Goal: Check status: Check status

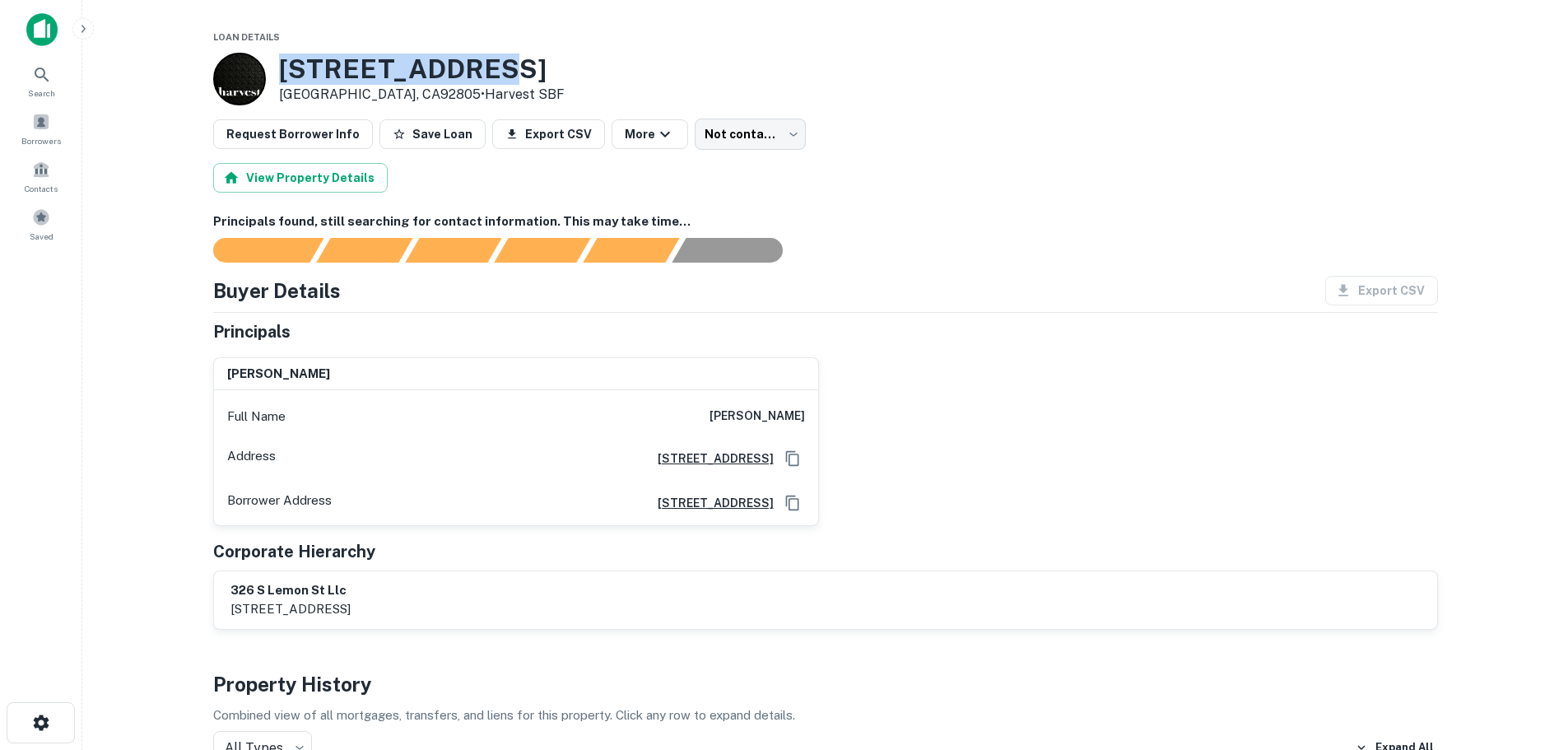
drag, startPoint x: 530, startPoint y: 60, endPoint x: 283, endPoint y: 75, distance: 247.5
click at [283, 75] on div "326 S LEMON ST Anaheim, CA92805 • Harvest SBF" at bounding box center [826, 78] width 1225 height 52
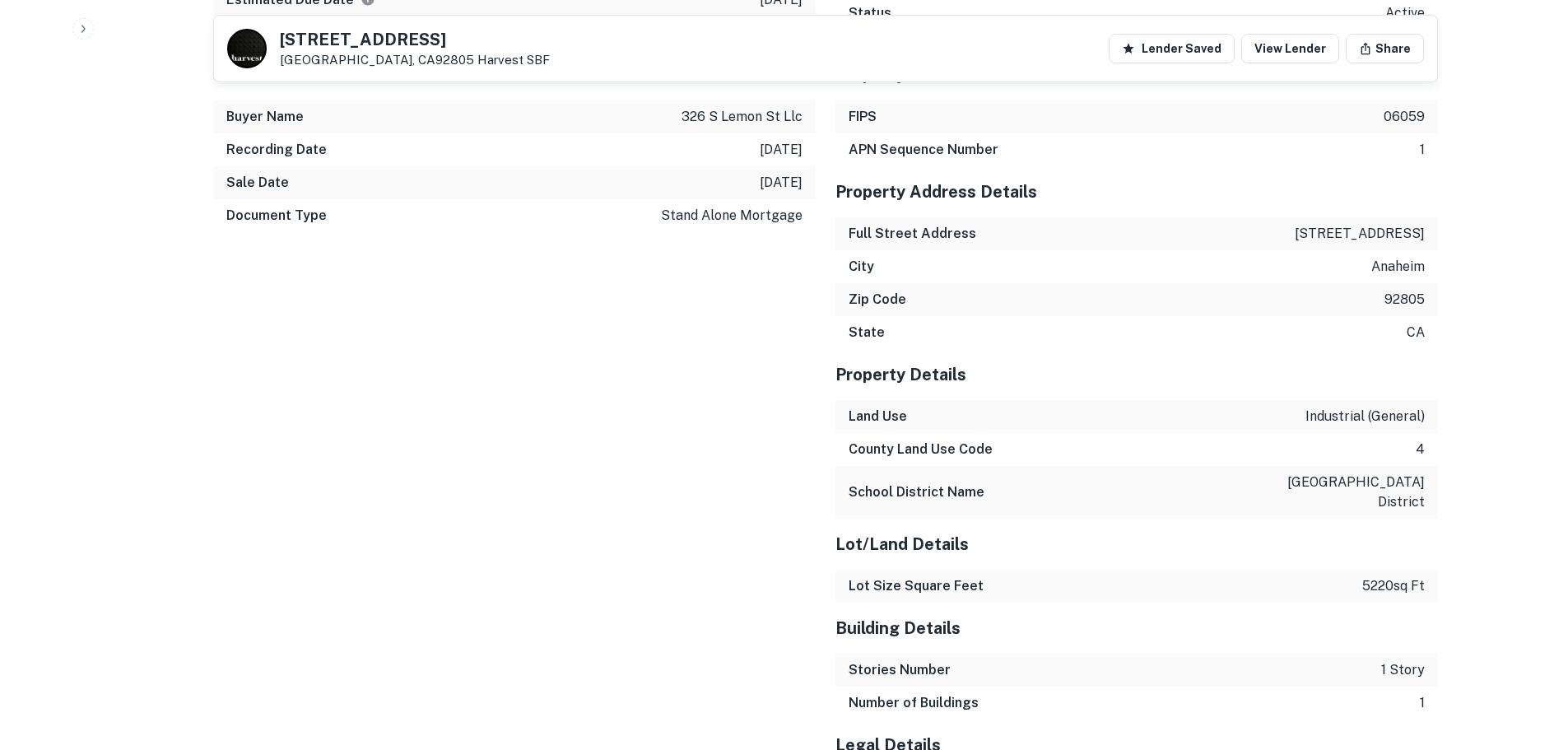
scroll to position [1894, 0]
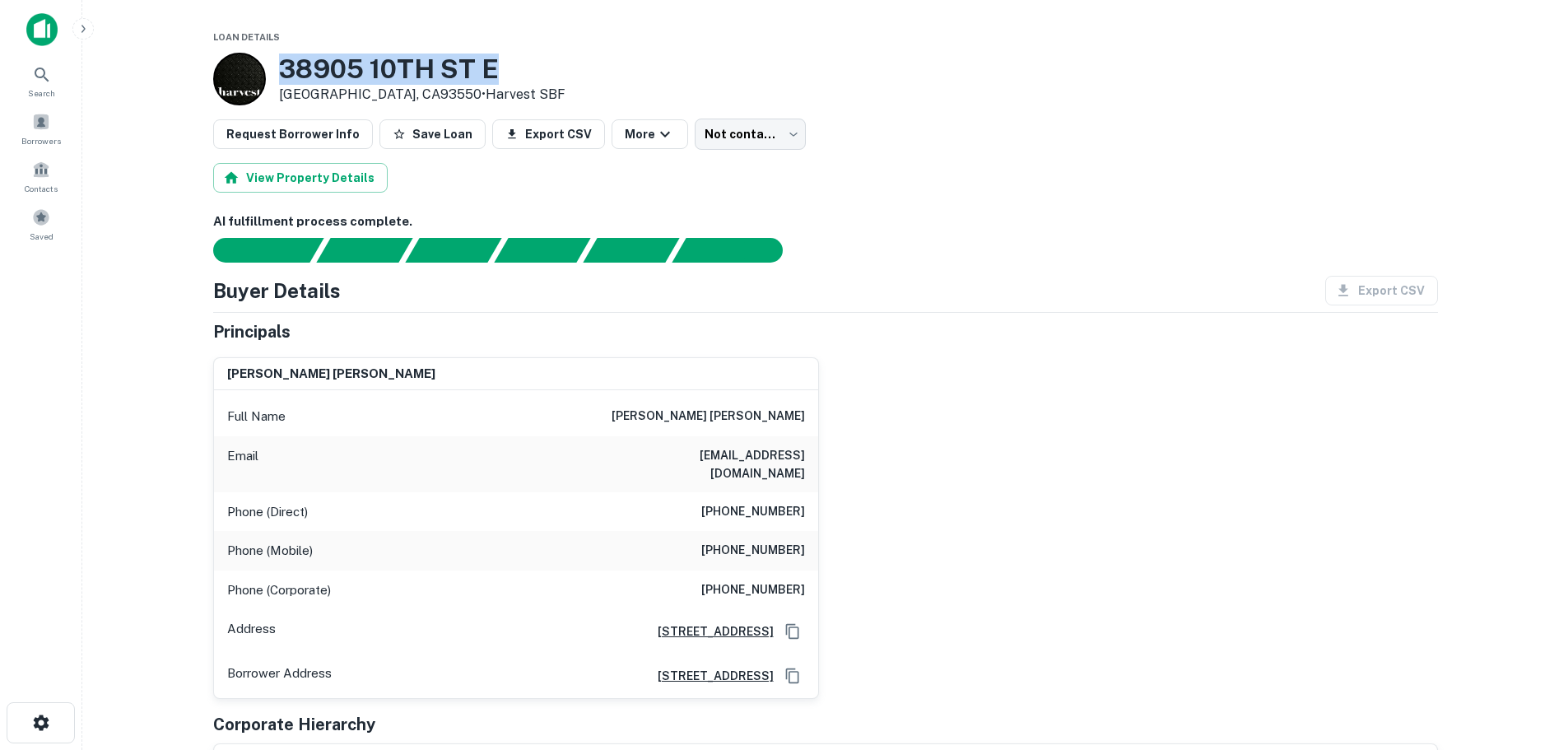
drag, startPoint x: 546, startPoint y: 58, endPoint x: 284, endPoint y: 69, distance: 262.2
click at [284, 69] on div "[STREET_ADDRESS] • Harvest SBF" at bounding box center [826, 78] width 1225 height 52
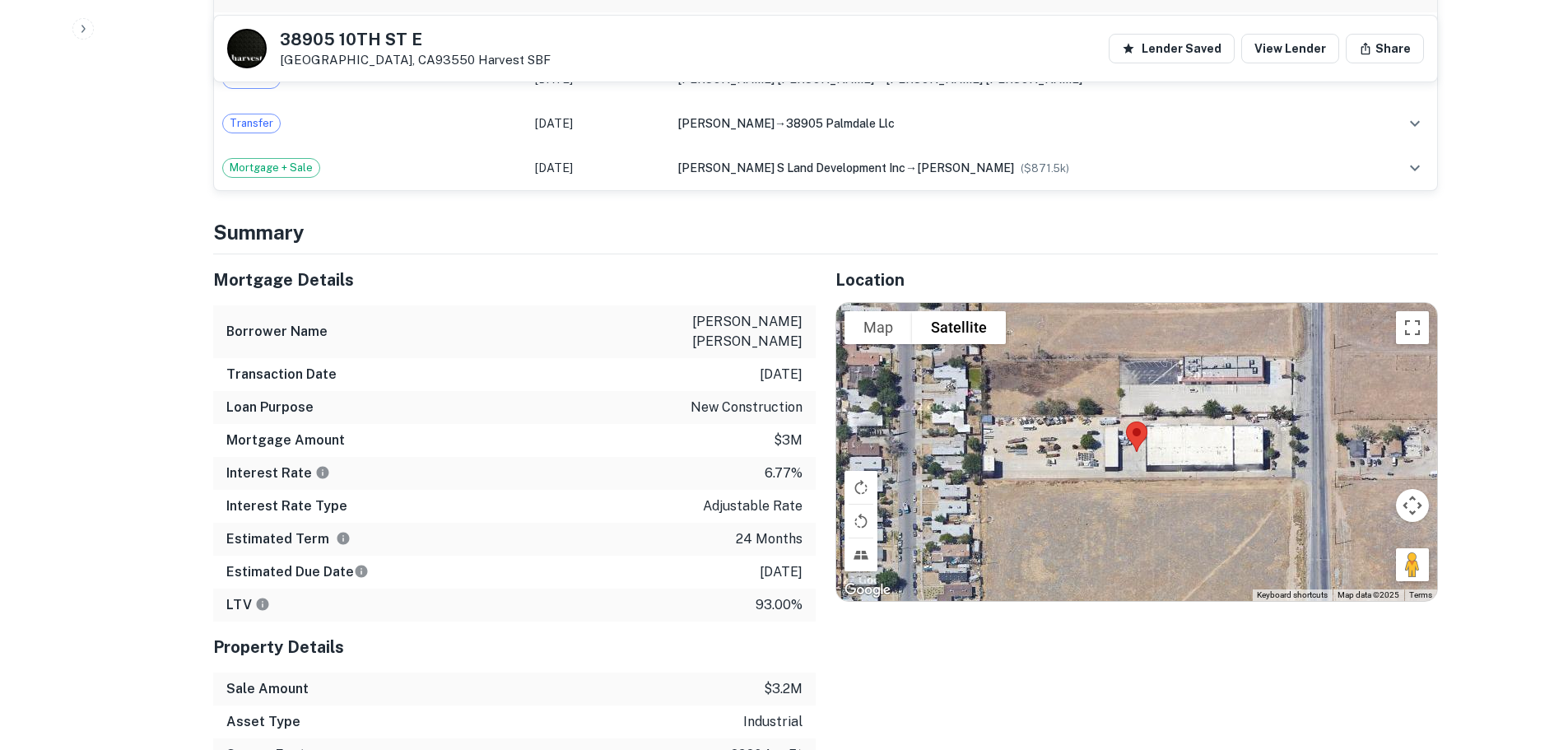
scroll to position [1112, 0]
